Goal: Obtain resource: Download file/media

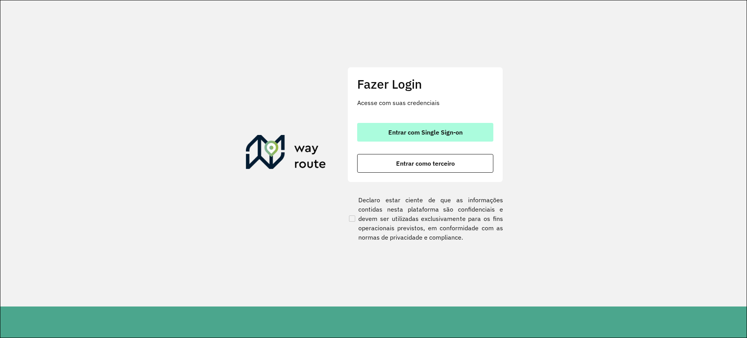
click at [419, 131] on span "Entrar com Single Sign-on" at bounding box center [425, 132] width 74 height 6
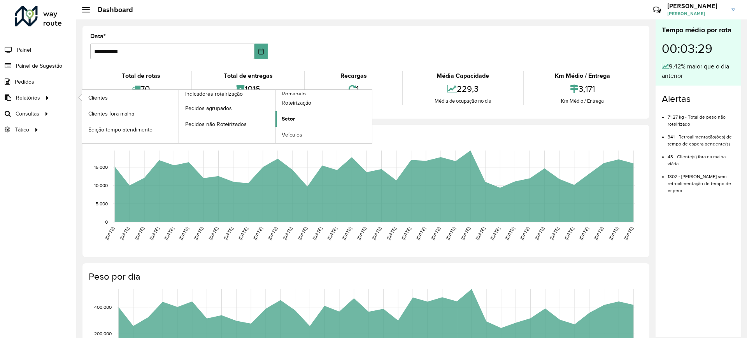
click at [293, 119] on span "Setor" at bounding box center [288, 119] width 13 height 8
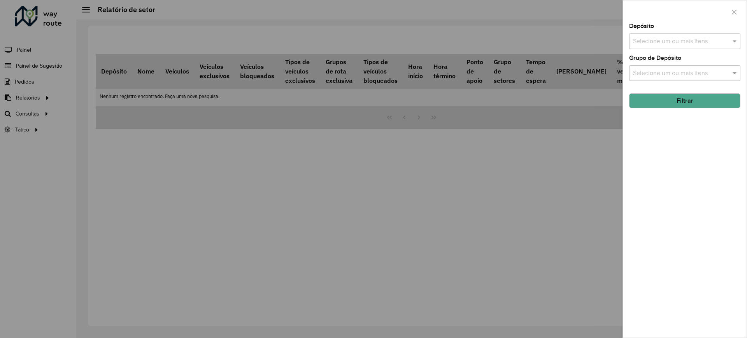
click at [673, 46] on div "Selecione um ou mais itens" at bounding box center [684, 41] width 111 height 16
click at [654, 82] on div "CDD Contagem" at bounding box center [685, 80] width 110 height 13
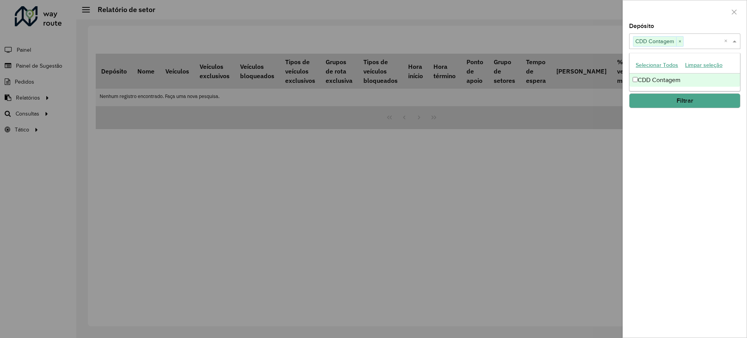
click at [670, 99] on button "Filtrar" at bounding box center [684, 100] width 111 height 15
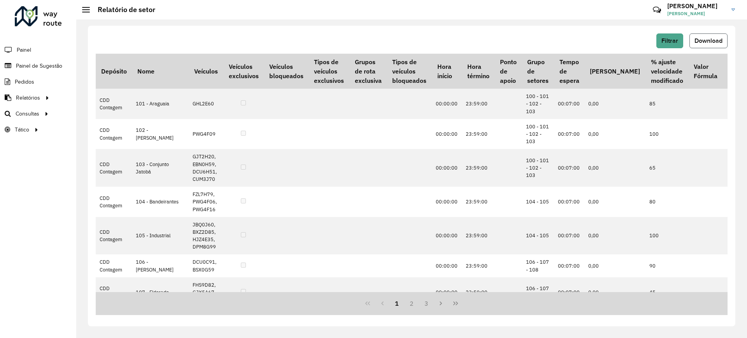
click at [712, 40] on span "Download" at bounding box center [708, 40] width 28 height 7
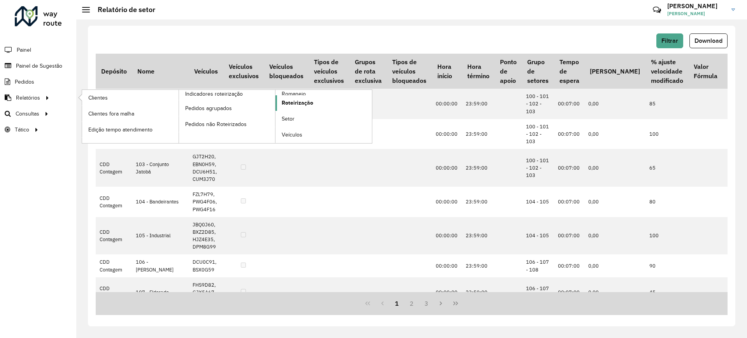
click at [288, 95] on link "Roteirização" at bounding box center [323, 103] width 96 height 16
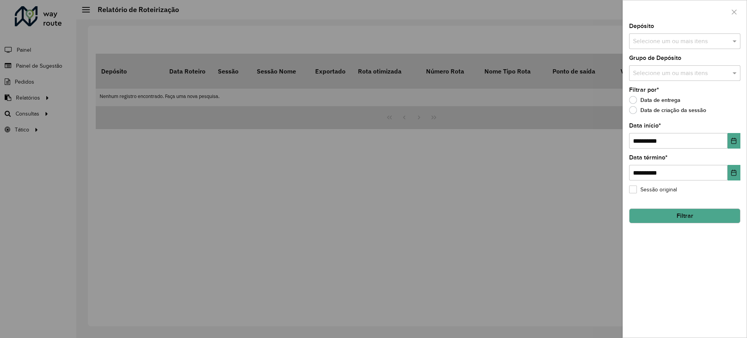
click at [48, 98] on div at bounding box center [373, 169] width 747 height 338
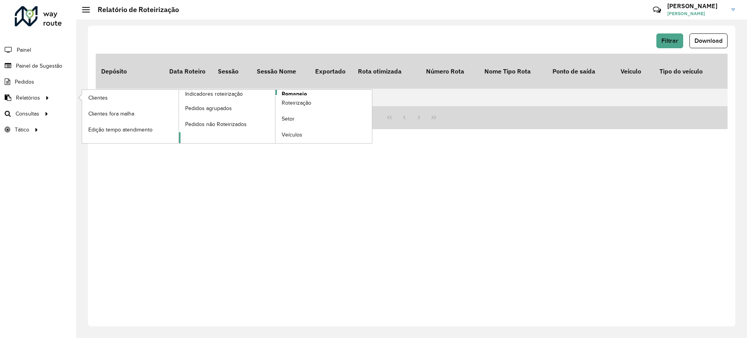
click at [290, 91] on span "Romaneio" at bounding box center [294, 94] width 25 height 8
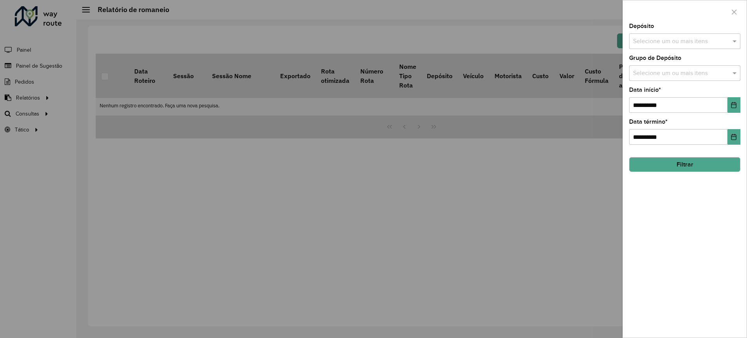
click at [667, 40] on input "text" at bounding box center [681, 41] width 100 height 9
drag, startPoint x: 664, startPoint y: 73, endPoint x: 661, endPoint y: 94, distance: 21.2
click at [664, 74] on div "CDD Contagem" at bounding box center [685, 80] width 110 height 13
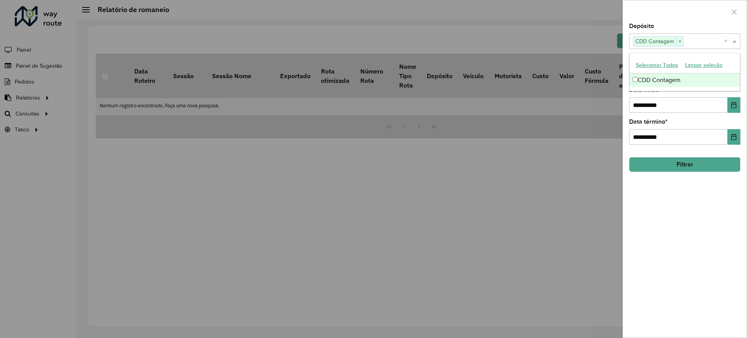
click at [666, 165] on button "Filtrar" at bounding box center [684, 164] width 111 height 15
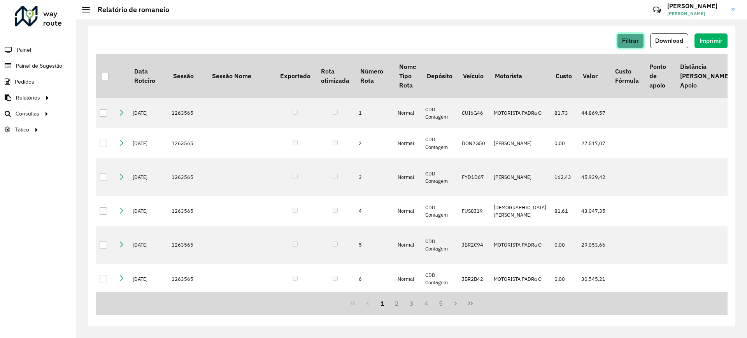
click at [638, 41] on span "Filtrar" at bounding box center [630, 40] width 17 height 7
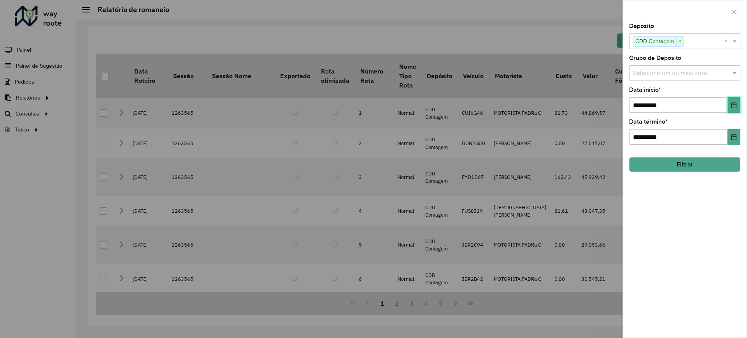
click at [733, 108] on button "Choose Date" at bounding box center [734, 105] width 13 height 16
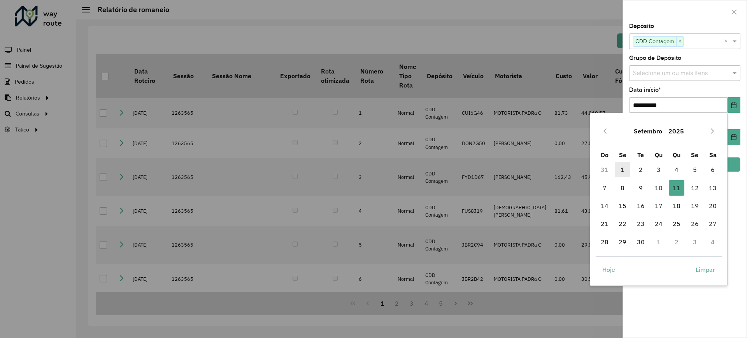
click at [625, 168] on span "1" at bounding box center [623, 170] width 16 height 16
type input "**********"
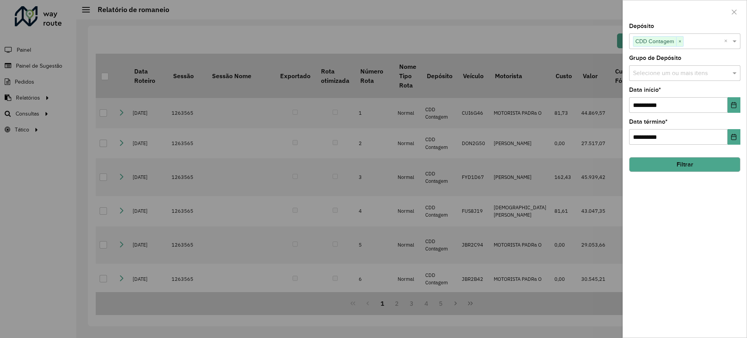
click at [453, 45] on div at bounding box center [373, 169] width 747 height 338
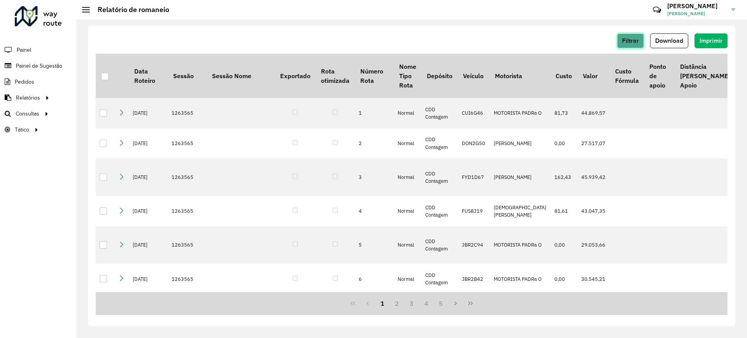
click at [631, 43] on span "Filtrar" at bounding box center [630, 40] width 17 height 7
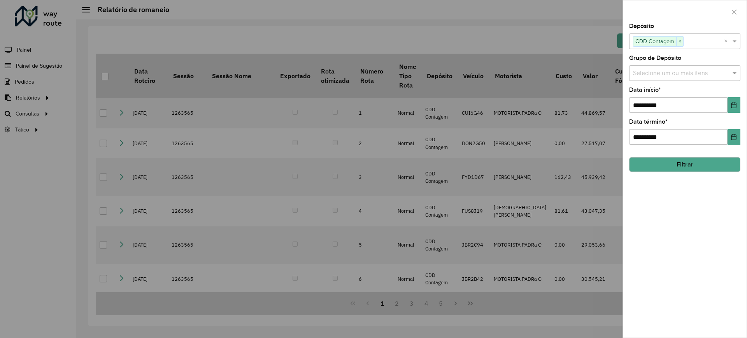
click at [664, 161] on button "Filtrar" at bounding box center [684, 164] width 111 height 15
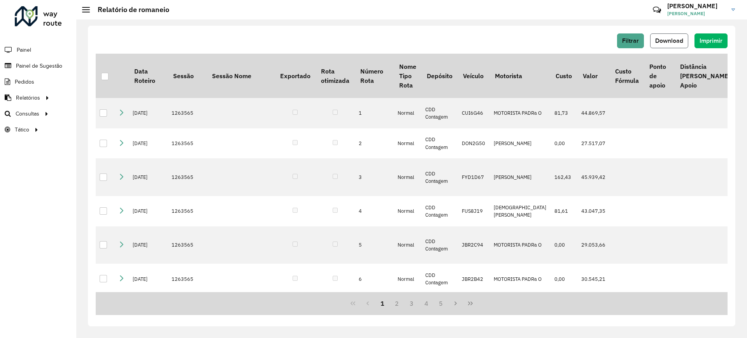
click at [675, 46] on button "Download" at bounding box center [669, 40] width 38 height 15
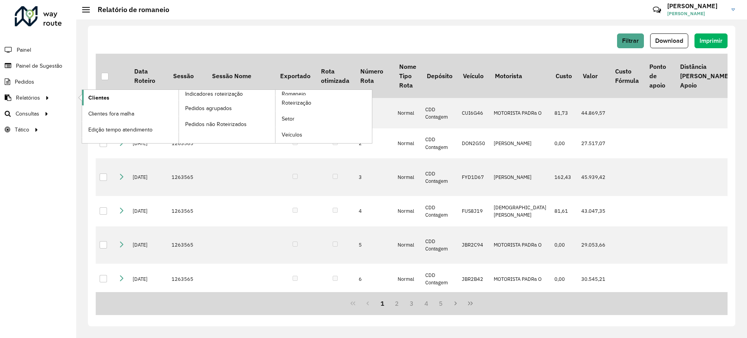
click at [125, 95] on link "Clientes" at bounding box center [130, 98] width 96 height 16
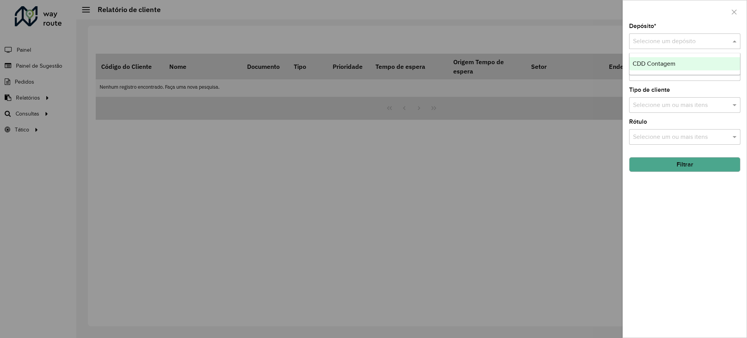
click at [682, 35] on div "Selecione um depósito" at bounding box center [684, 41] width 111 height 16
click at [668, 65] on span "CDD Contagem" at bounding box center [654, 63] width 43 height 7
click at [666, 159] on button "Filtrar" at bounding box center [684, 164] width 111 height 15
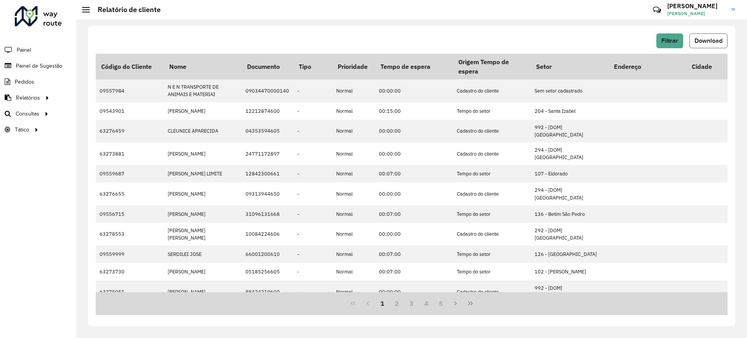
click at [708, 41] on span "Download" at bounding box center [708, 40] width 28 height 7
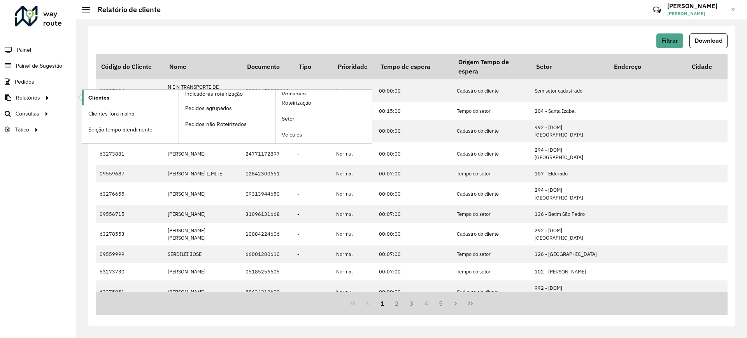
click at [106, 96] on span "Clientes" at bounding box center [98, 98] width 21 height 8
click at [106, 100] on span "Clientes" at bounding box center [98, 98] width 21 height 8
click at [21, 93] on link "Relatórios" at bounding box center [26, 98] width 53 height 16
click at [297, 93] on span "Romaneio" at bounding box center [294, 94] width 25 height 8
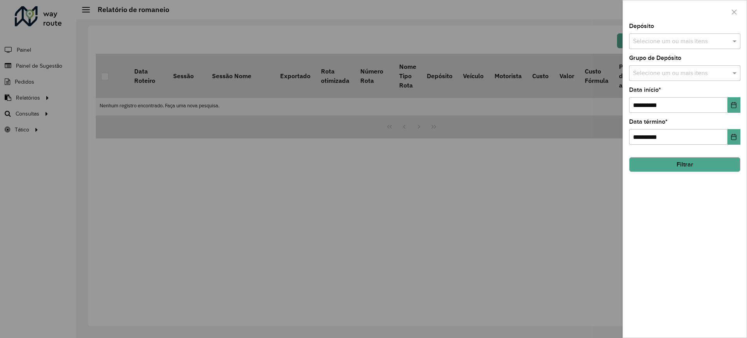
click at [687, 39] on input "text" at bounding box center [681, 41] width 100 height 9
click at [657, 83] on div "CDD Contagem" at bounding box center [685, 80] width 110 height 13
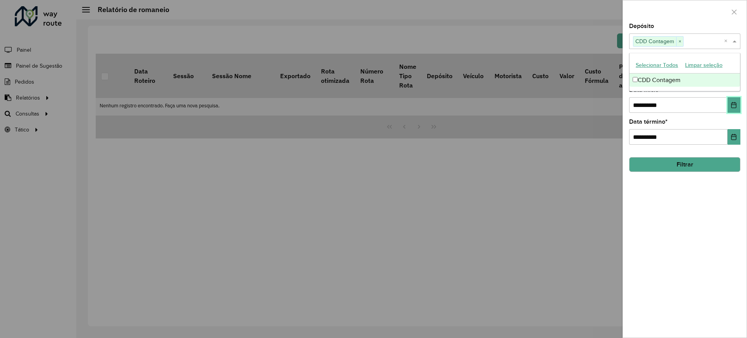
click at [736, 107] on icon "Choose Date" at bounding box center [734, 105] width 6 height 6
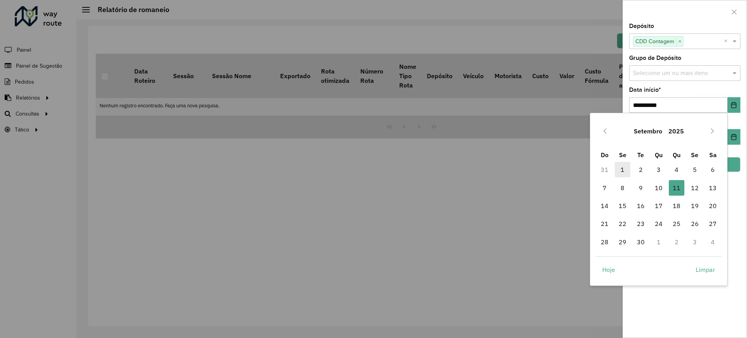
click at [624, 173] on span "1" at bounding box center [623, 170] width 16 height 16
type input "**********"
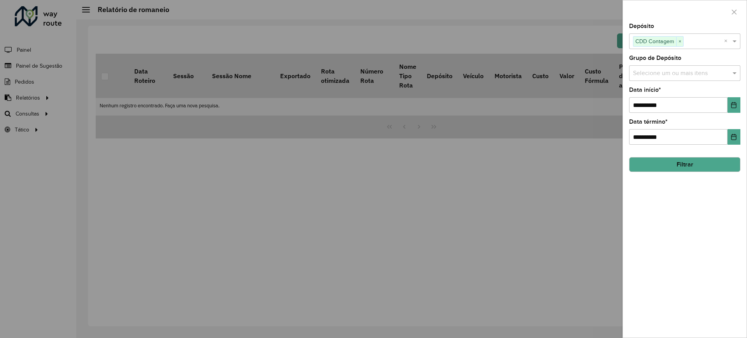
click at [727, 164] on button "Filtrar" at bounding box center [684, 164] width 111 height 15
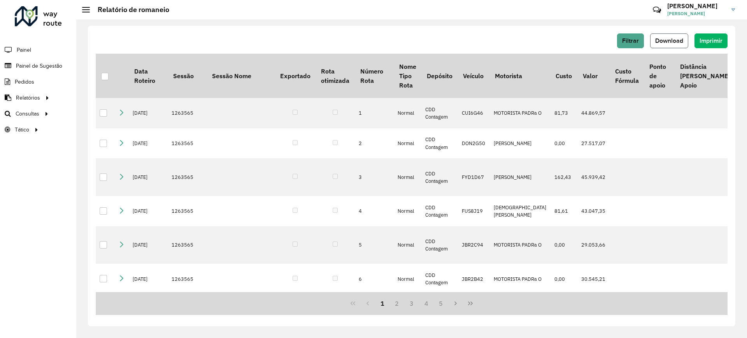
click at [659, 43] on span "Download" at bounding box center [669, 40] width 28 height 7
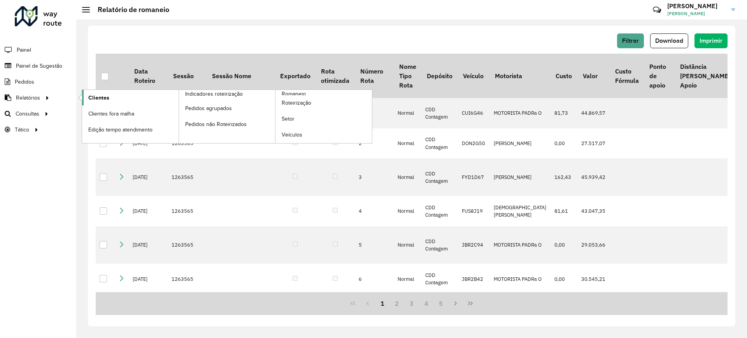
click at [111, 100] on link "Clientes" at bounding box center [130, 98] width 96 height 16
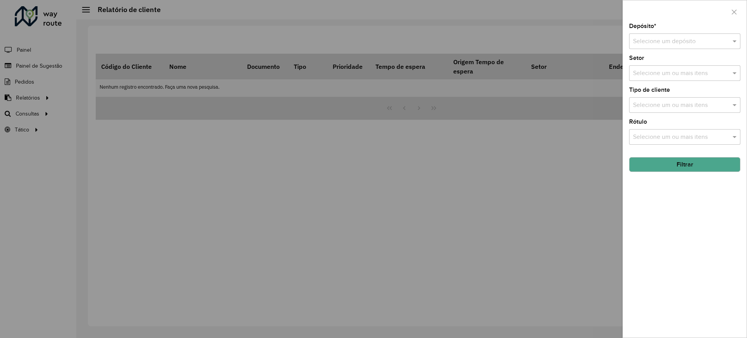
click at [661, 40] on input "text" at bounding box center [677, 41] width 88 height 9
click at [664, 65] on span "CDD Contagem" at bounding box center [654, 63] width 43 height 7
click at [659, 167] on button "Filtrar" at bounding box center [684, 164] width 111 height 15
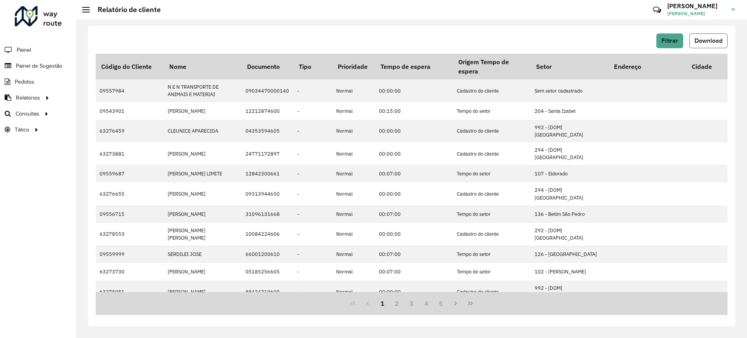
click at [702, 36] on button "Download" at bounding box center [708, 40] width 38 height 15
